Goal: Task Accomplishment & Management: Use online tool/utility

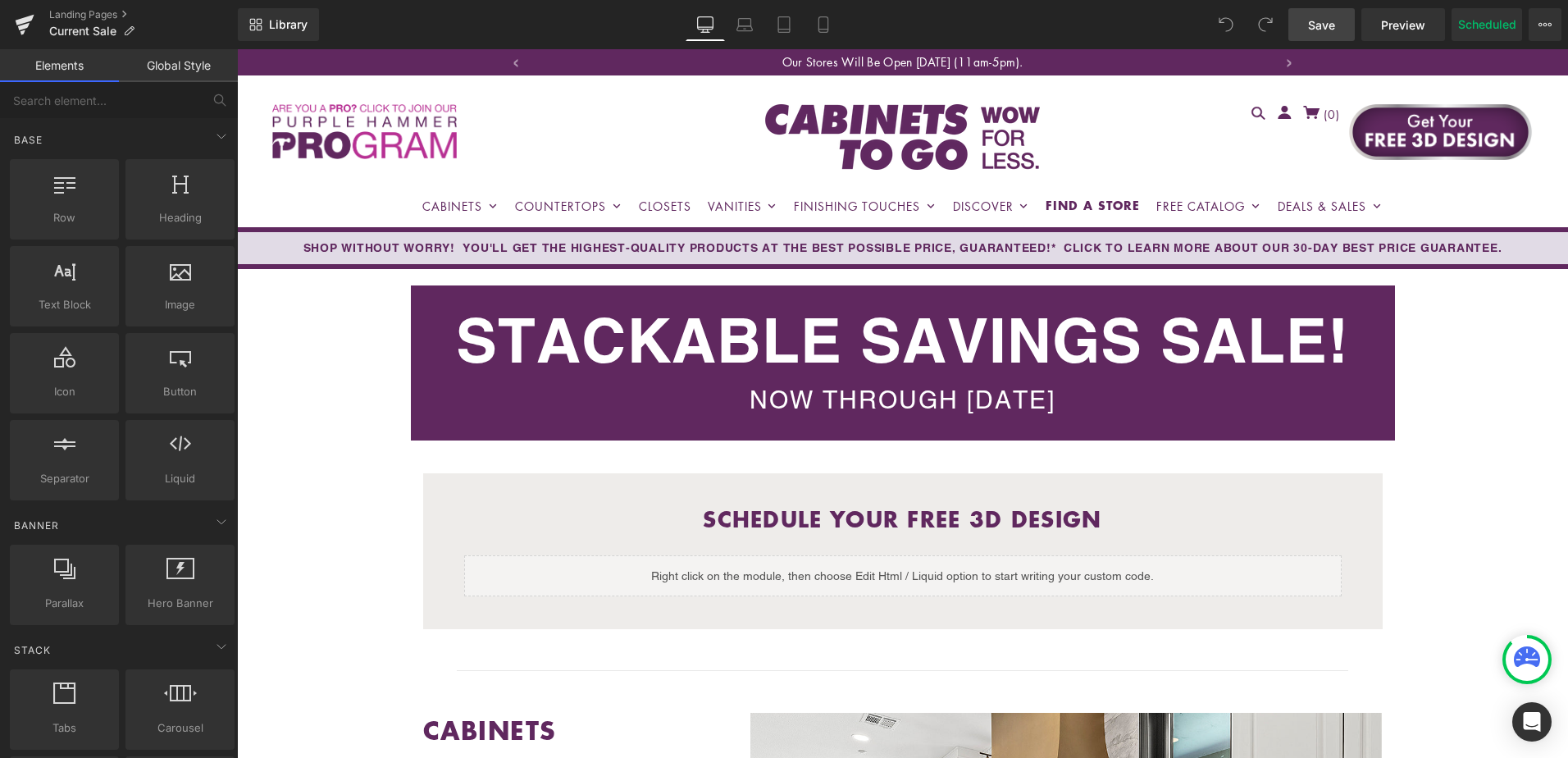
click at [1313, 30] on span "Save" at bounding box center [1321, 25] width 27 height 17
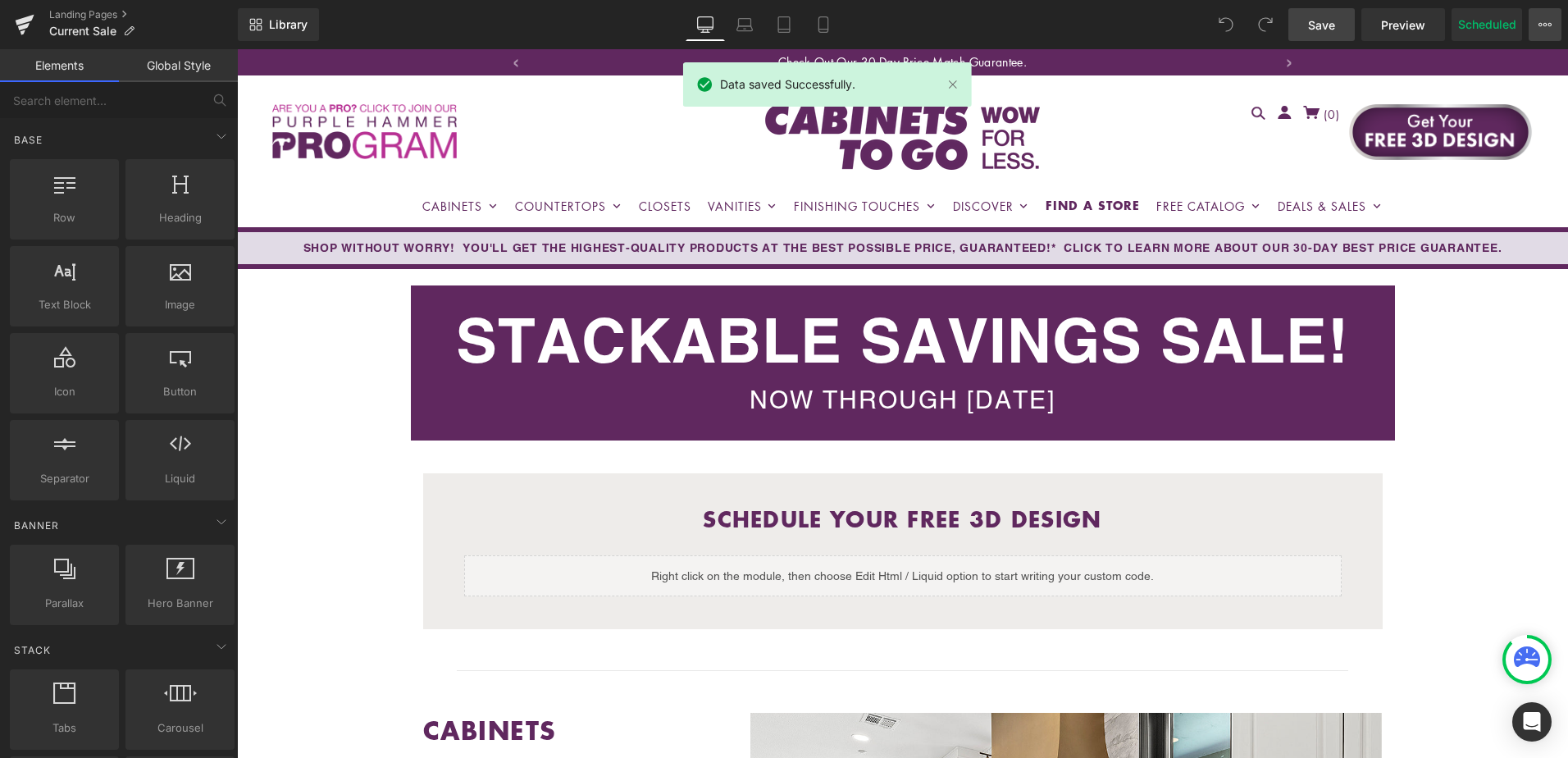
click at [1550, 27] on icon at bounding box center [1544, 24] width 13 height 13
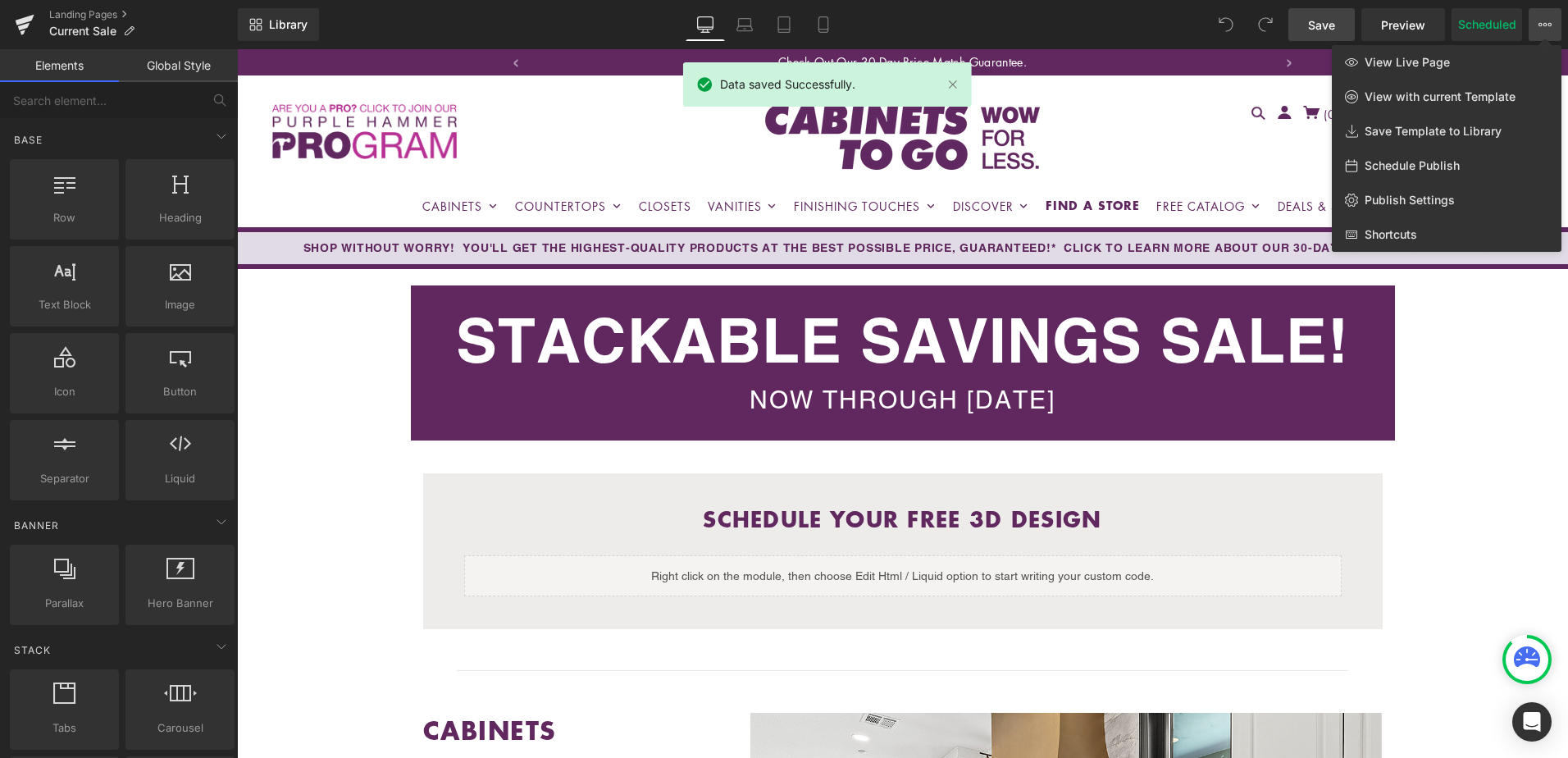
click at [1438, 166] on span "Schedule Publish" at bounding box center [1412, 165] width 95 height 14
select select
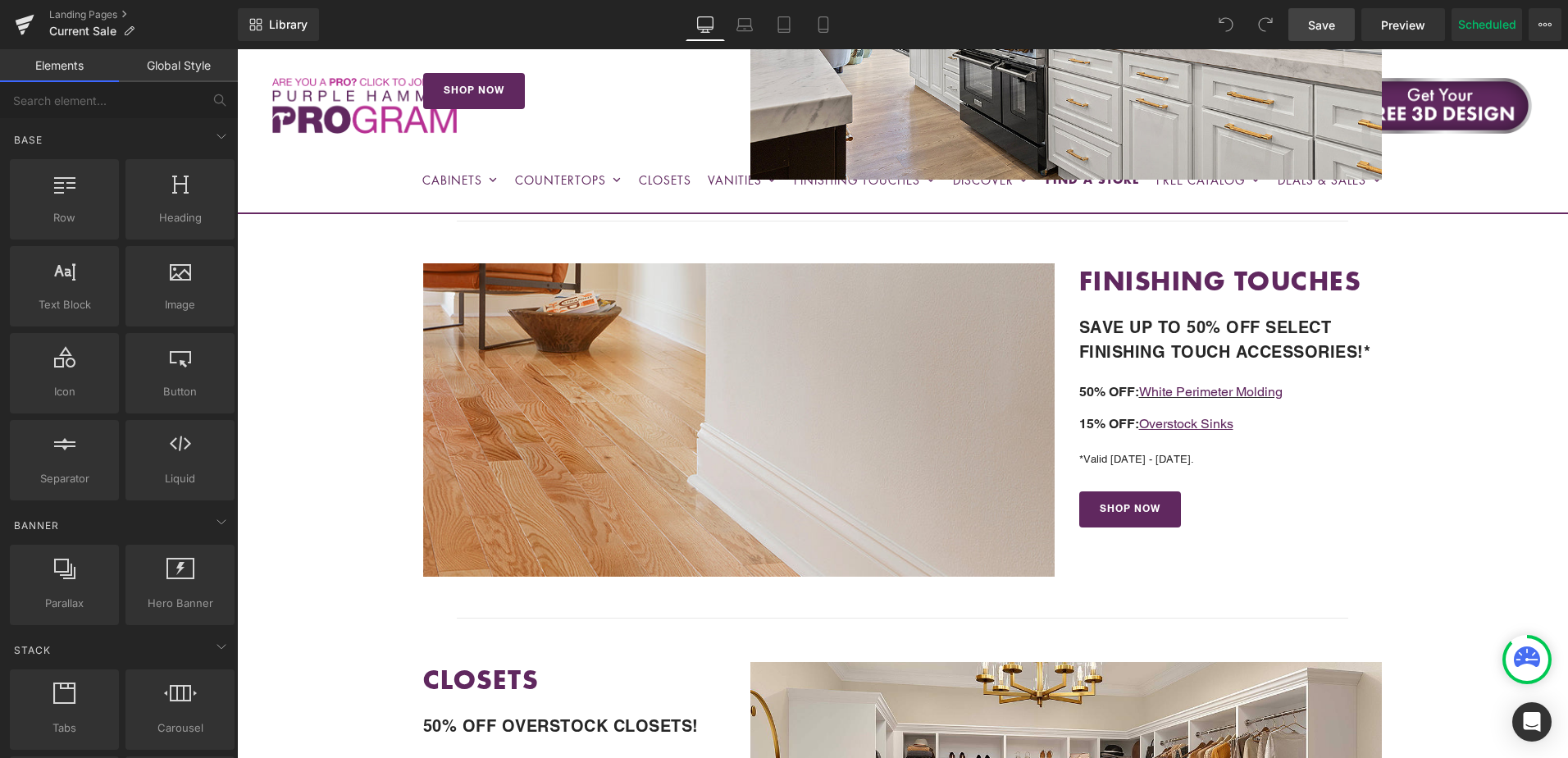
scroll to position [574, 0]
